Goal: Entertainment & Leisure: Consume media (video, audio)

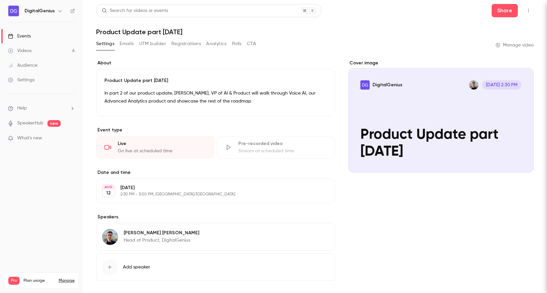
click at [47, 51] on link "Videos 6" at bounding box center [41, 50] width 83 height 15
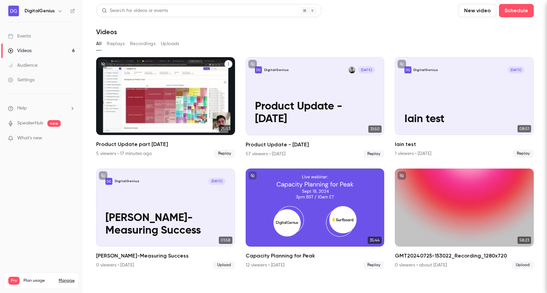
click at [137, 95] on div "DigitalGenius [DATE] Product Update part [DATE]" at bounding box center [165, 96] width 139 height 78
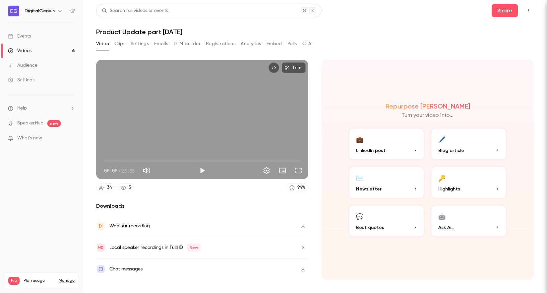
click at [187, 32] on h1 "Product Update part [DATE]" at bounding box center [314, 32] width 437 height 8
copy div "Product Update part [DATE] Video Clips Settings Emails UTM builder Registration…"
click at [206, 166] on button "Play" at bounding box center [201, 170] width 13 height 13
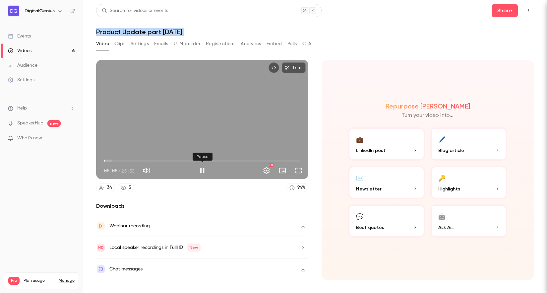
type input "***"
click at [203, 170] on button "Pause" at bounding box center [201, 170] width 13 height 13
copy div "Product Update part [DATE] Video Clips Settings Emails UTM builder Registration…"
click at [78, 253] on nav "DigitalGenius Events Videos 6 Audience Settings Help SpeakerHub new What's new …" at bounding box center [41, 146] width 83 height 293
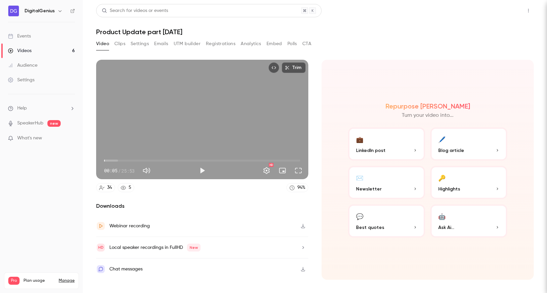
click at [513, 14] on button "Share" at bounding box center [504, 10] width 26 height 13
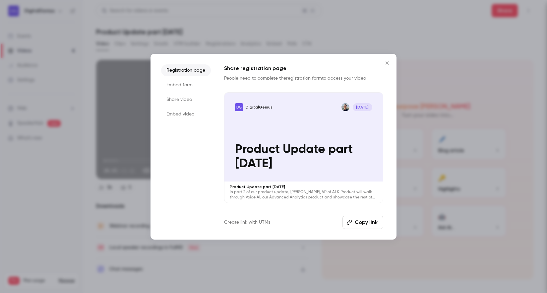
click at [182, 98] on li "Share video" at bounding box center [186, 99] width 50 height 12
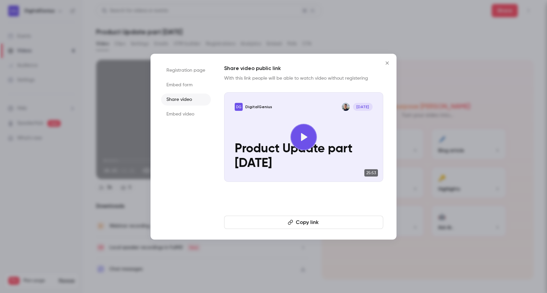
click at [286, 225] on button "Copy link" at bounding box center [303, 221] width 159 height 13
click at [83, 232] on div at bounding box center [273, 146] width 547 height 293
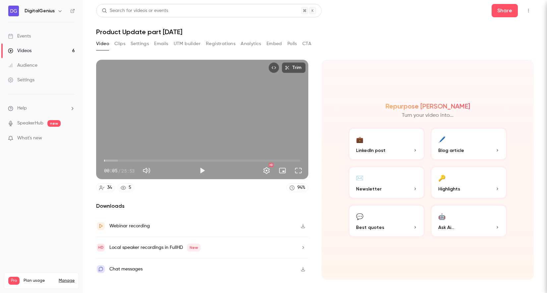
click at [301, 268] on icon "button" at bounding box center [302, 268] width 5 height 5
